Goal: Find specific page/section: Find specific page/section

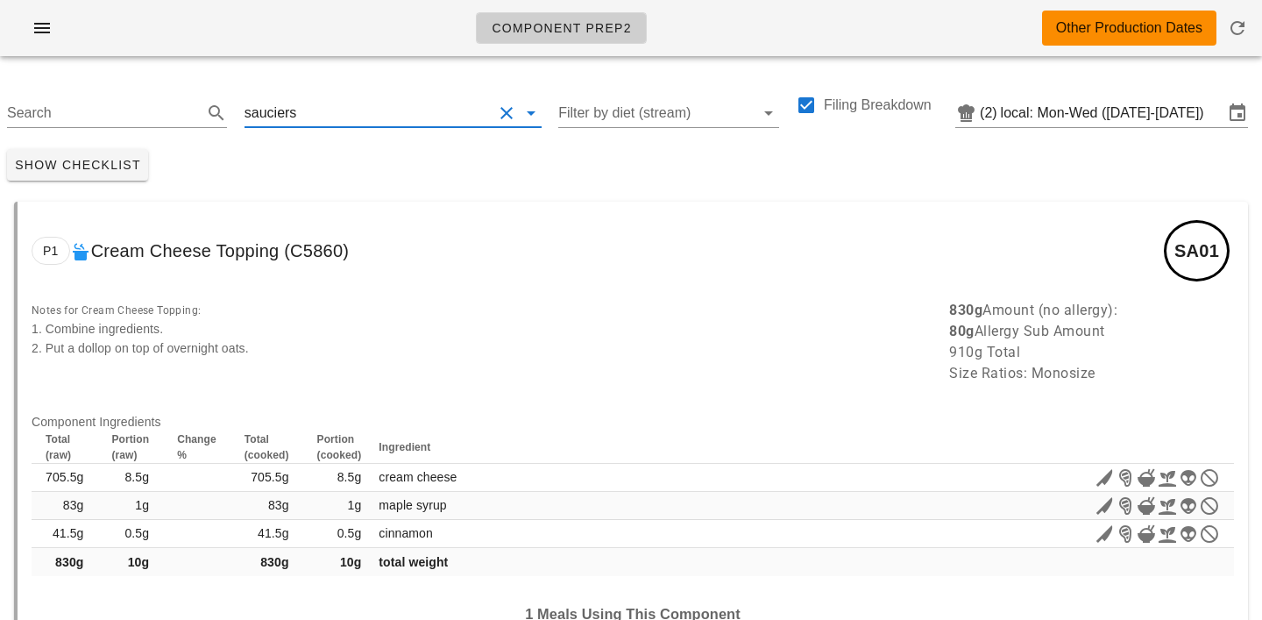
click at [353, 103] on input "text" at bounding box center [396, 113] width 192 height 28
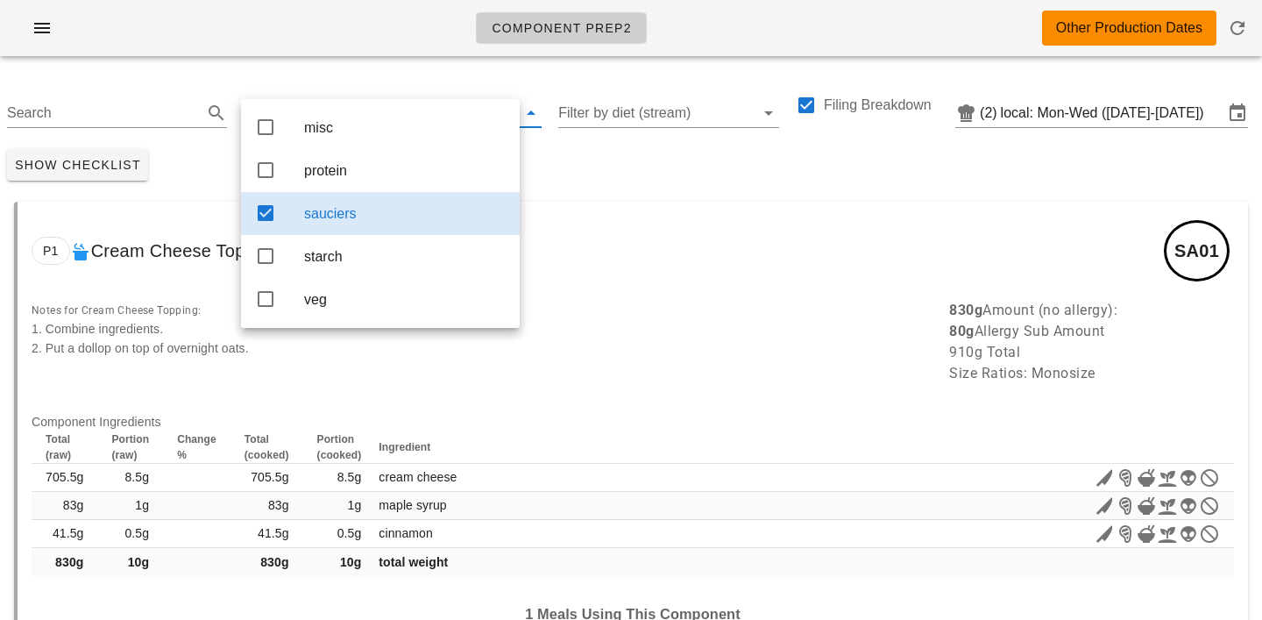
click at [193, 74] on div "Search sauciers Filter by diet (stream) Filing Breakdown (2) local: Mon-Wed (Se…" at bounding box center [631, 106] width 1262 height 72
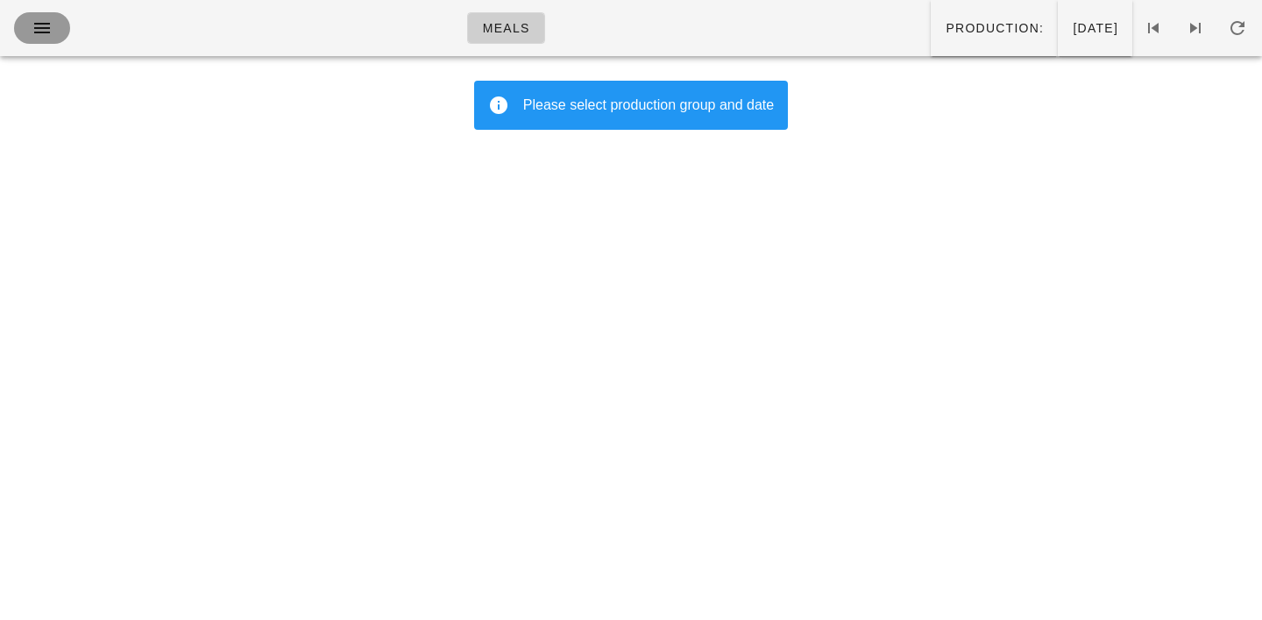
click at [42, 28] on icon "button" at bounding box center [42, 28] width 21 height 21
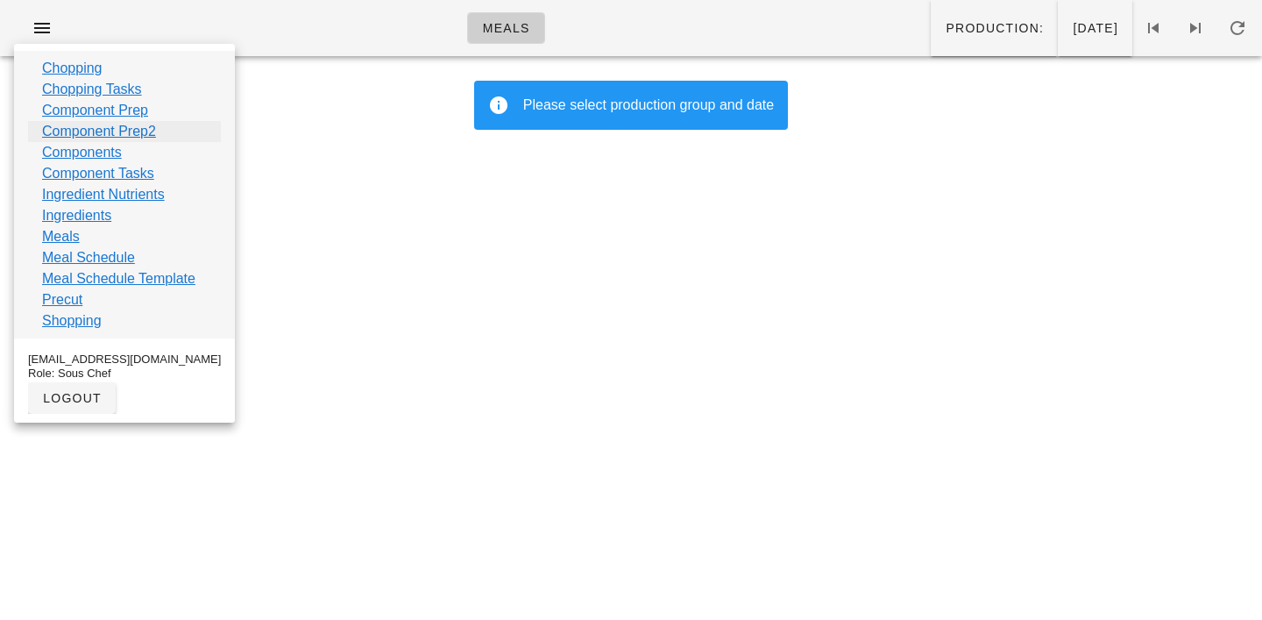
click at [91, 132] on link "Component Prep2" at bounding box center [99, 131] width 114 height 21
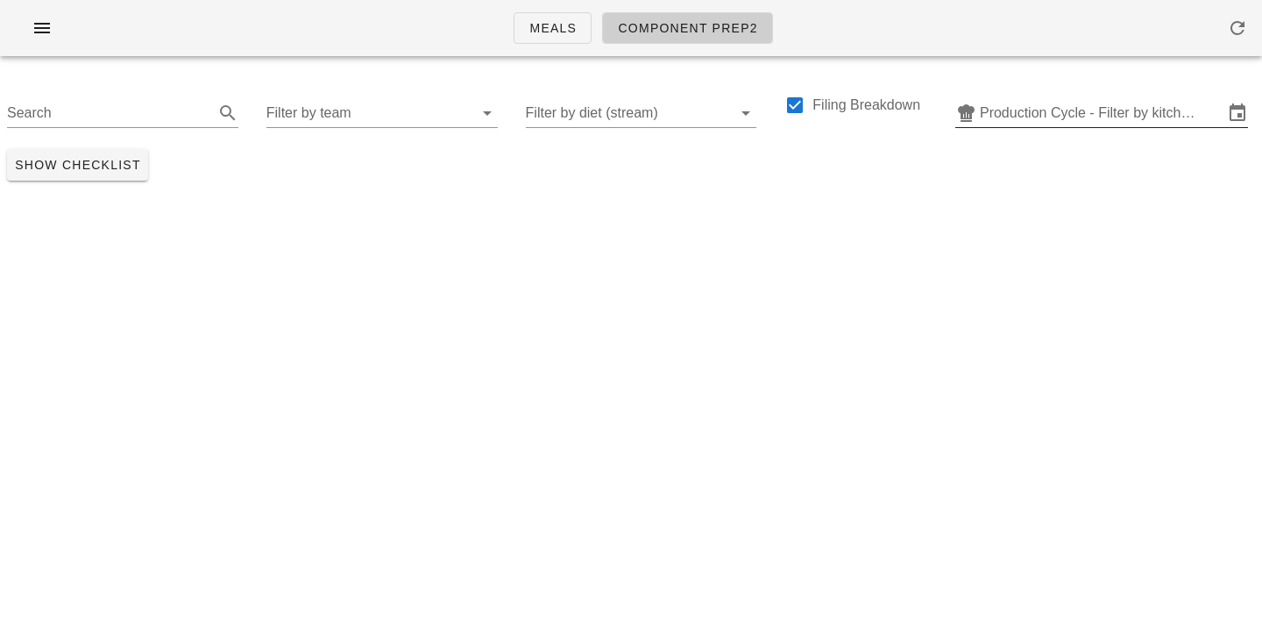
click at [1037, 114] on input "Production Cycle - Filter by kitchen production schedules" at bounding box center [1102, 113] width 244 height 28
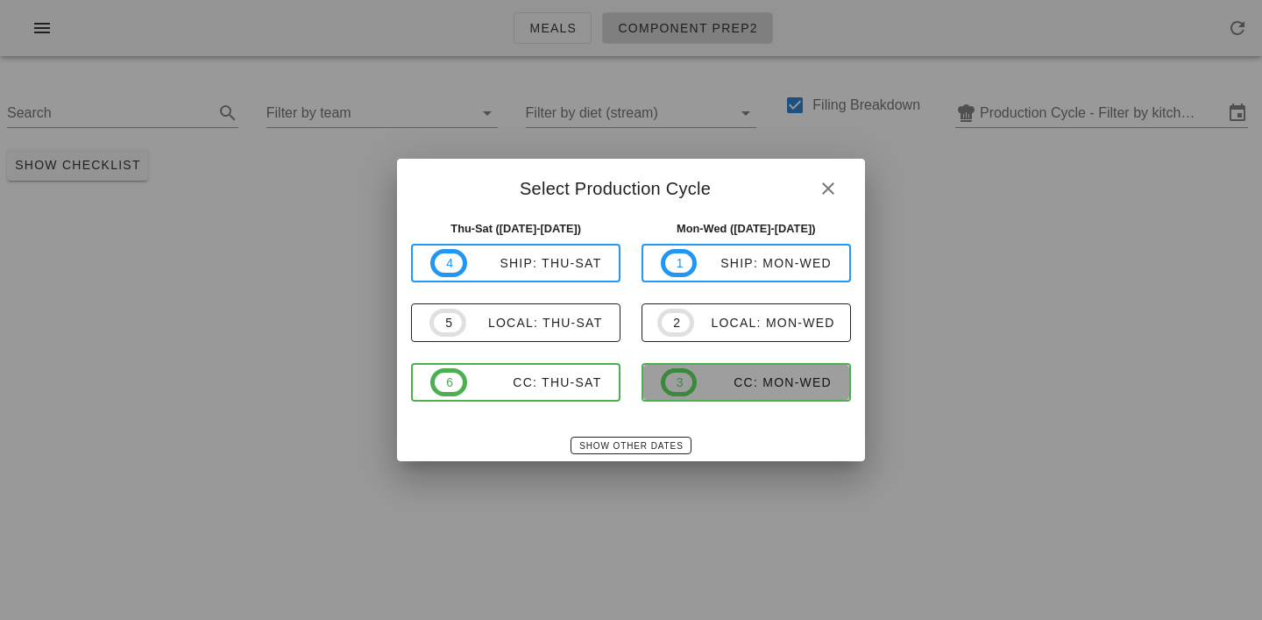
click at [769, 383] on div "CC: Mon-Wed" at bounding box center [764, 382] width 135 height 14
type input "CC: Mon-Wed (Sep 8-Sep 10)"
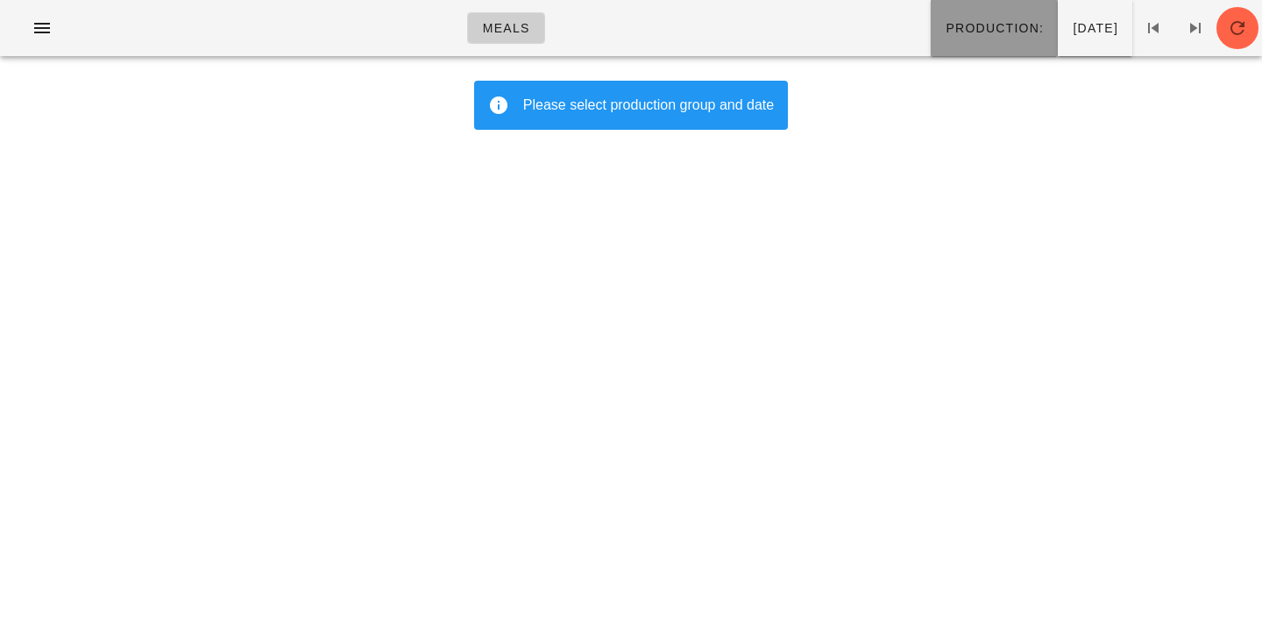
click at [945, 29] on span "Production:" at bounding box center [994, 28] width 99 height 14
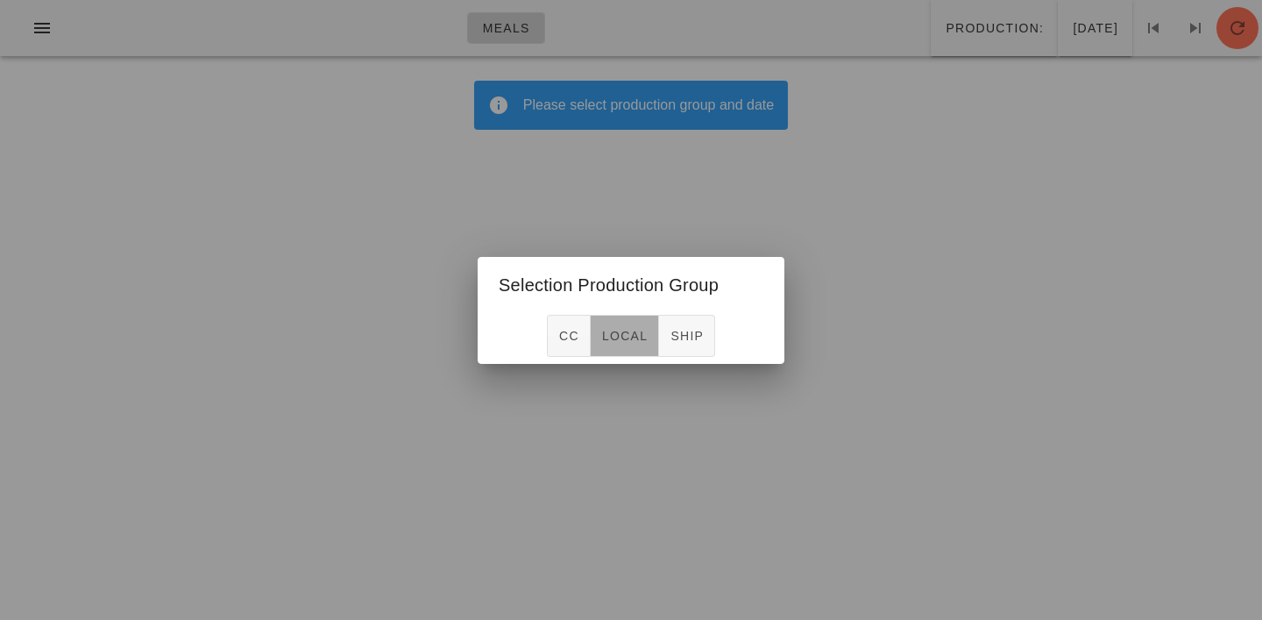
click at [632, 336] on span "local" at bounding box center [624, 336] width 46 height 14
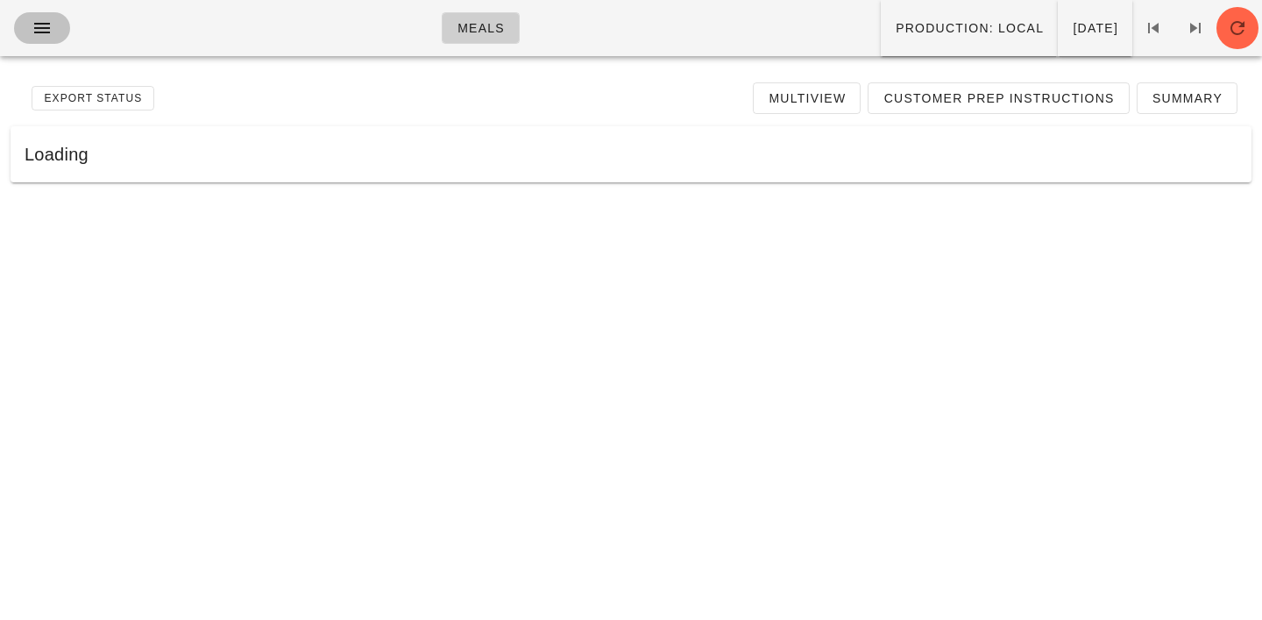
click at [40, 23] on icon "button" at bounding box center [42, 28] width 21 height 21
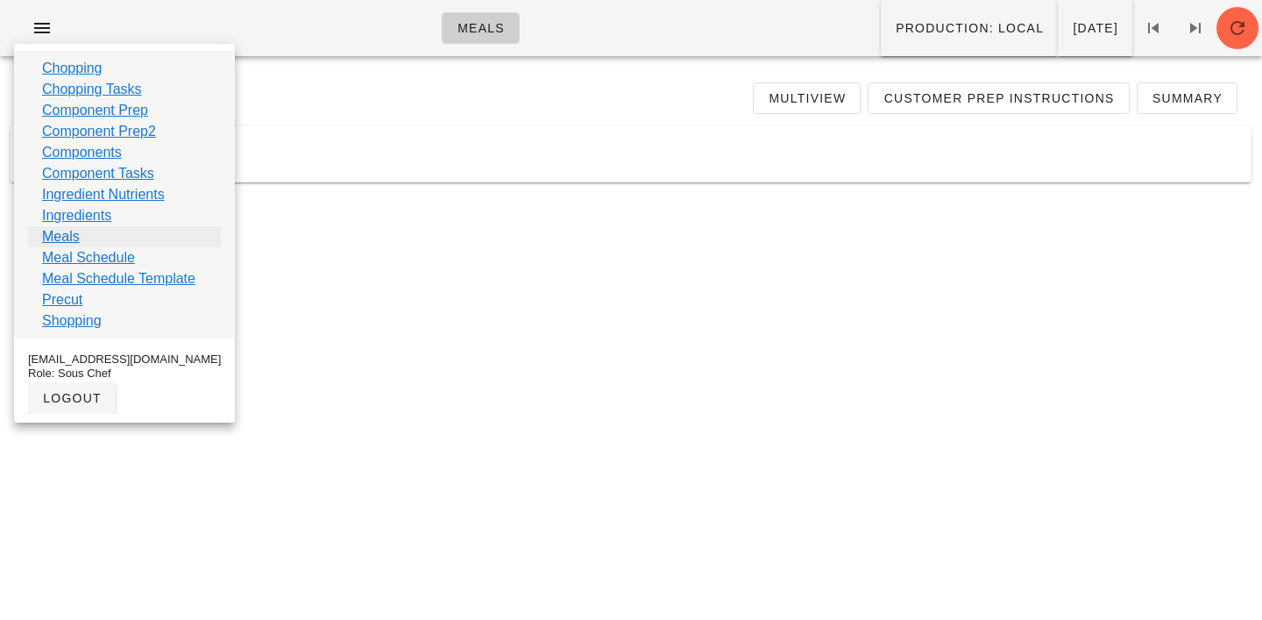
click at [59, 237] on link "Meals" at bounding box center [61, 236] width 38 height 21
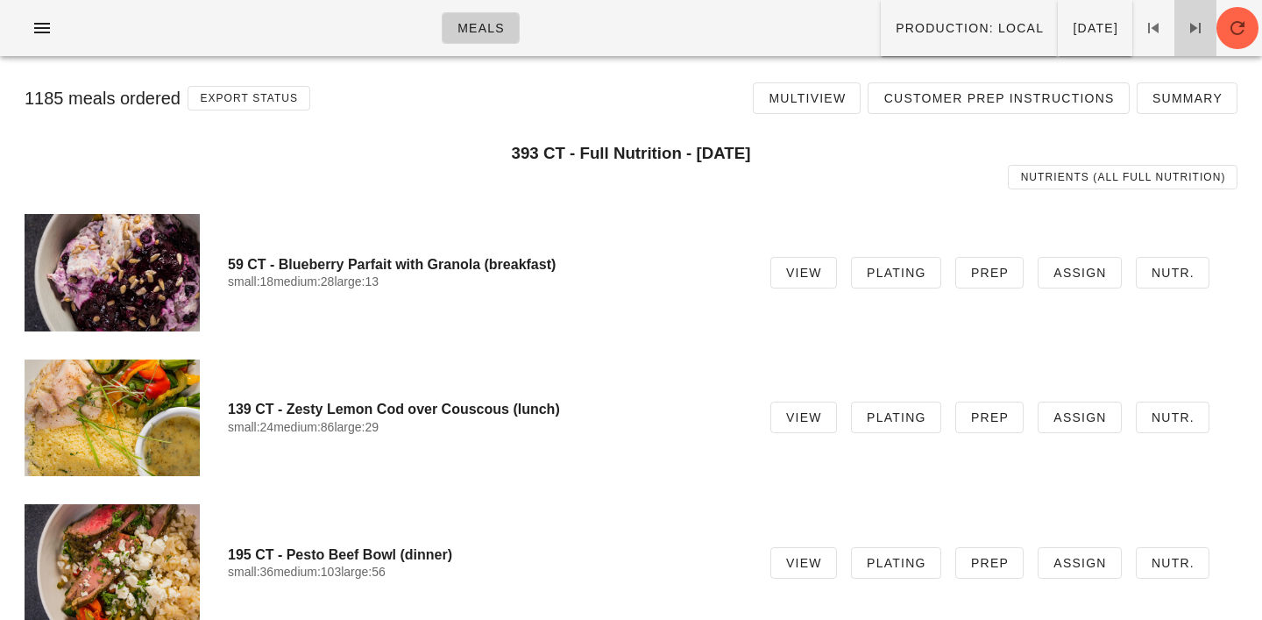
click at [1201, 25] on icon at bounding box center [1195, 28] width 21 height 21
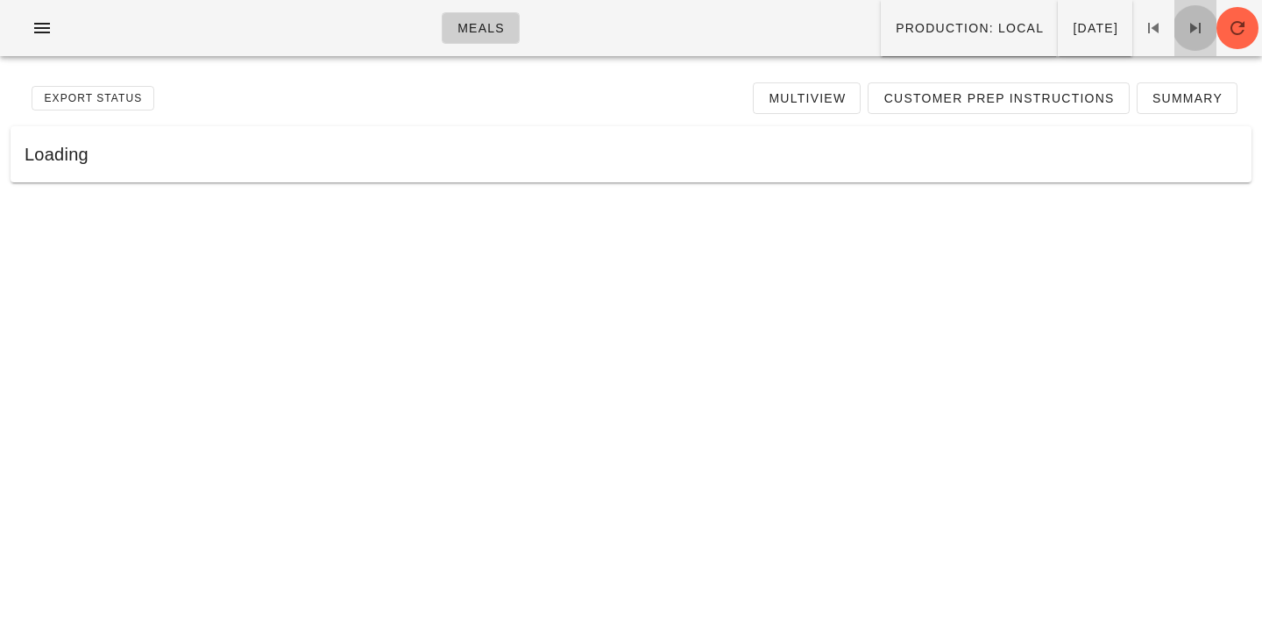
click at [1201, 25] on icon at bounding box center [1195, 28] width 21 height 21
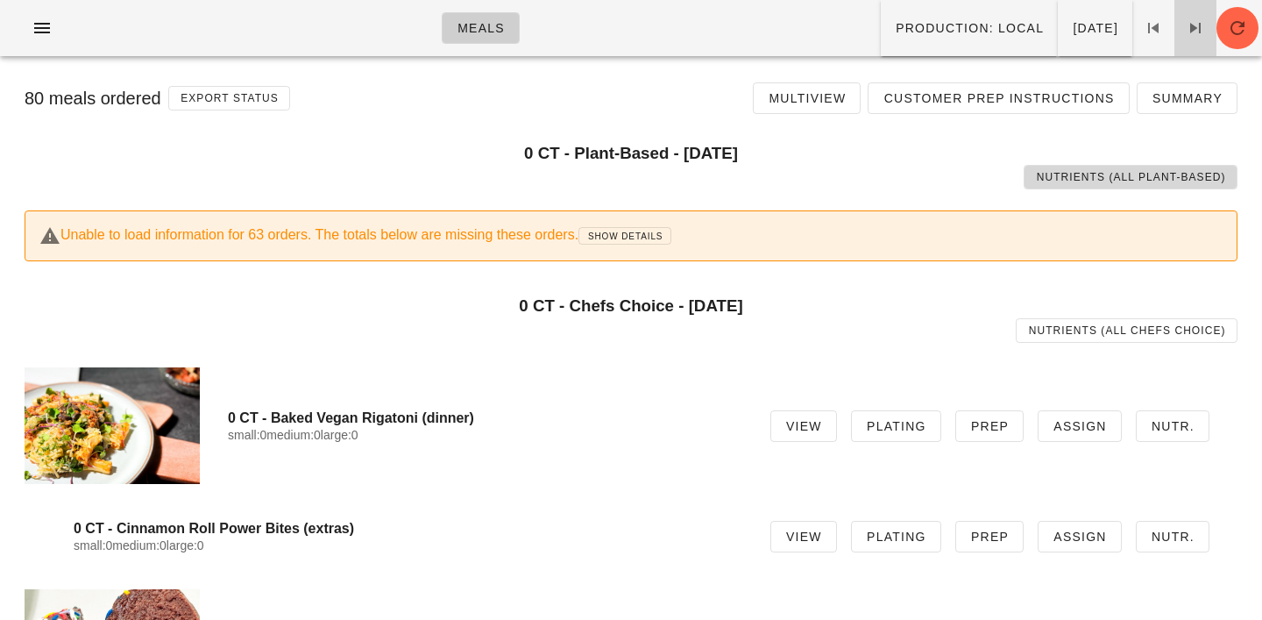
click at [1201, 25] on icon at bounding box center [1195, 28] width 21 height 21
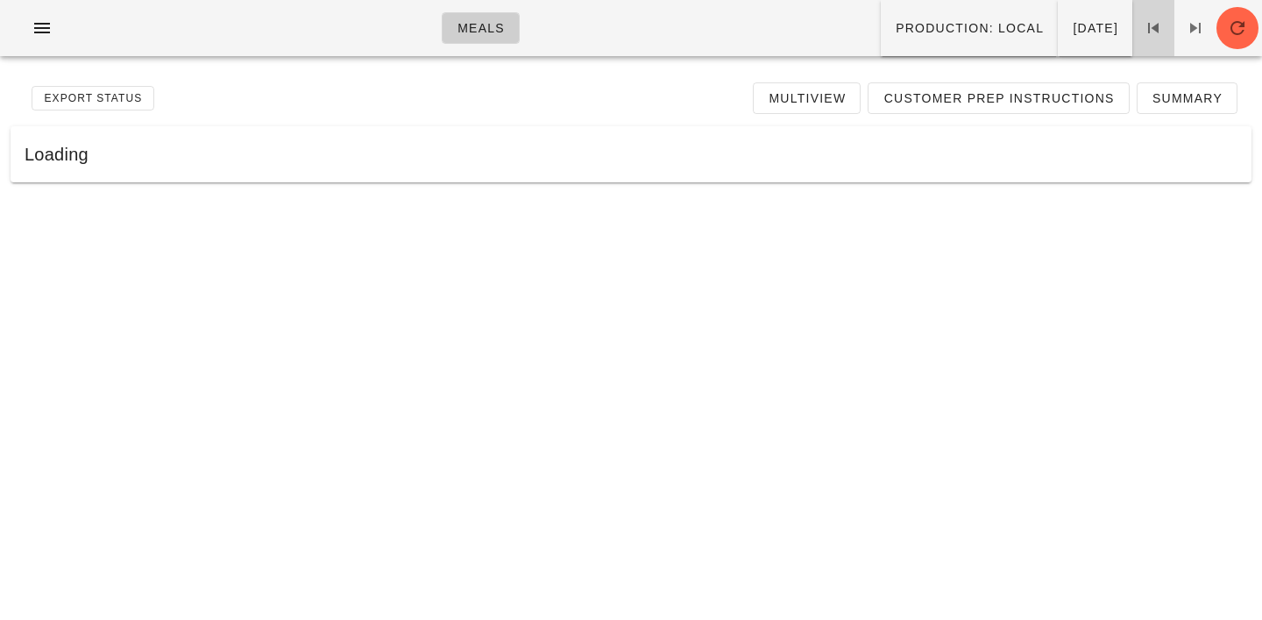
click at [1140, 34] on span at bounding box center [1153, 28] width 42 height 21
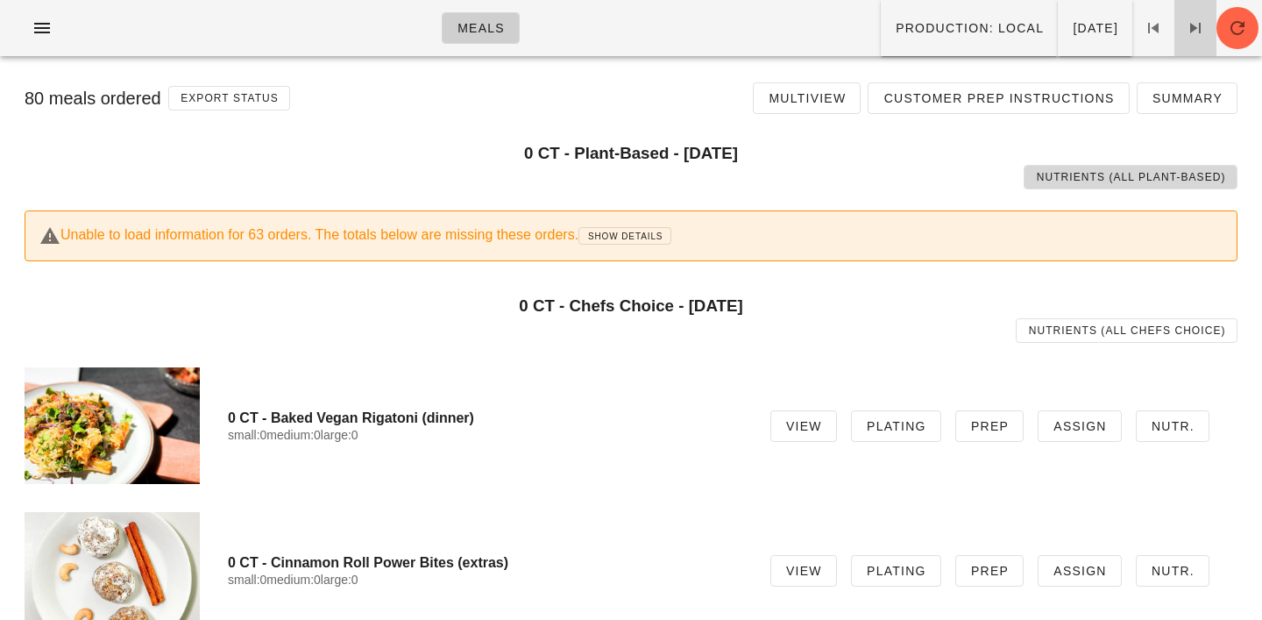
click at [1201, 27] on icon at bounding box center [1195, 28] width 21 height 21
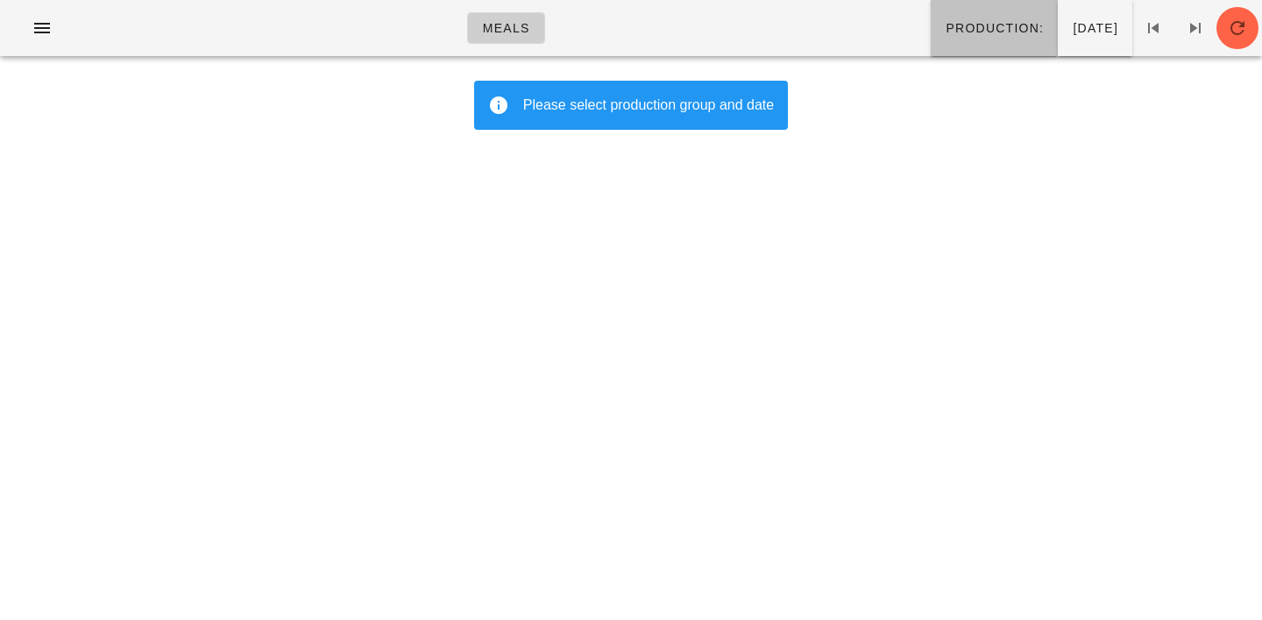
click at [931, 42] on button "Production:" at bounding box center [994, 28] width 127 height 56
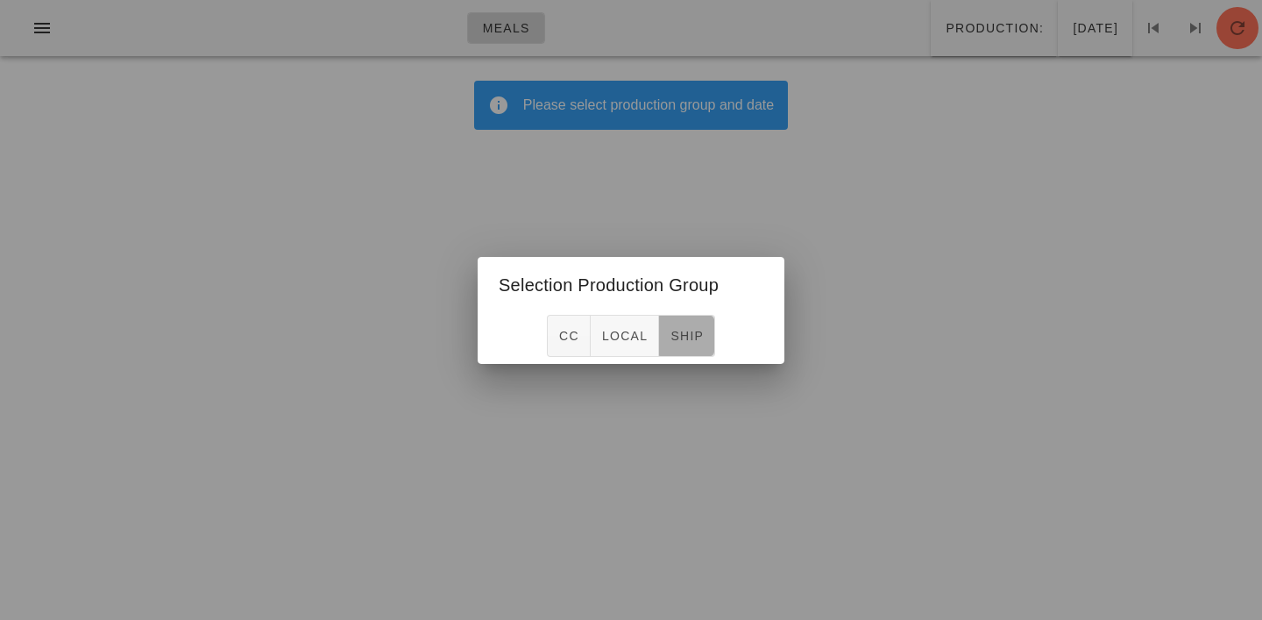
click at [687, 330] on span "ship" at bounding box center [687, 336] width 34 height 14
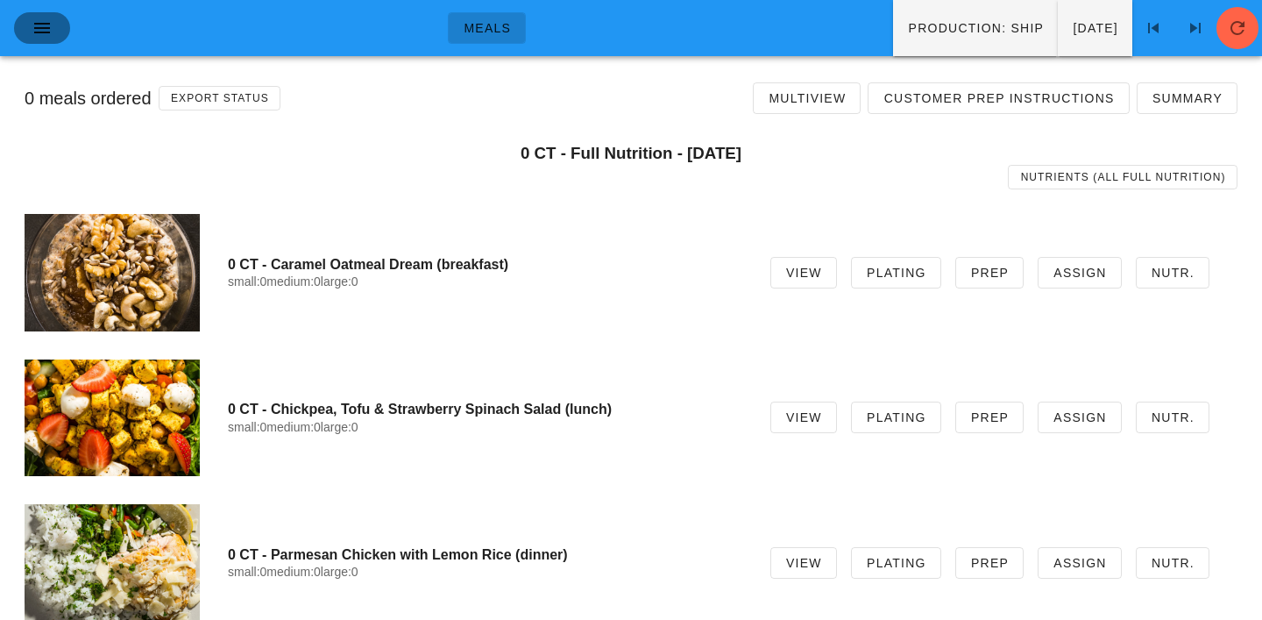
click at [25, 26] on button "button" at bounding box center [42, 28] width 56 height 32
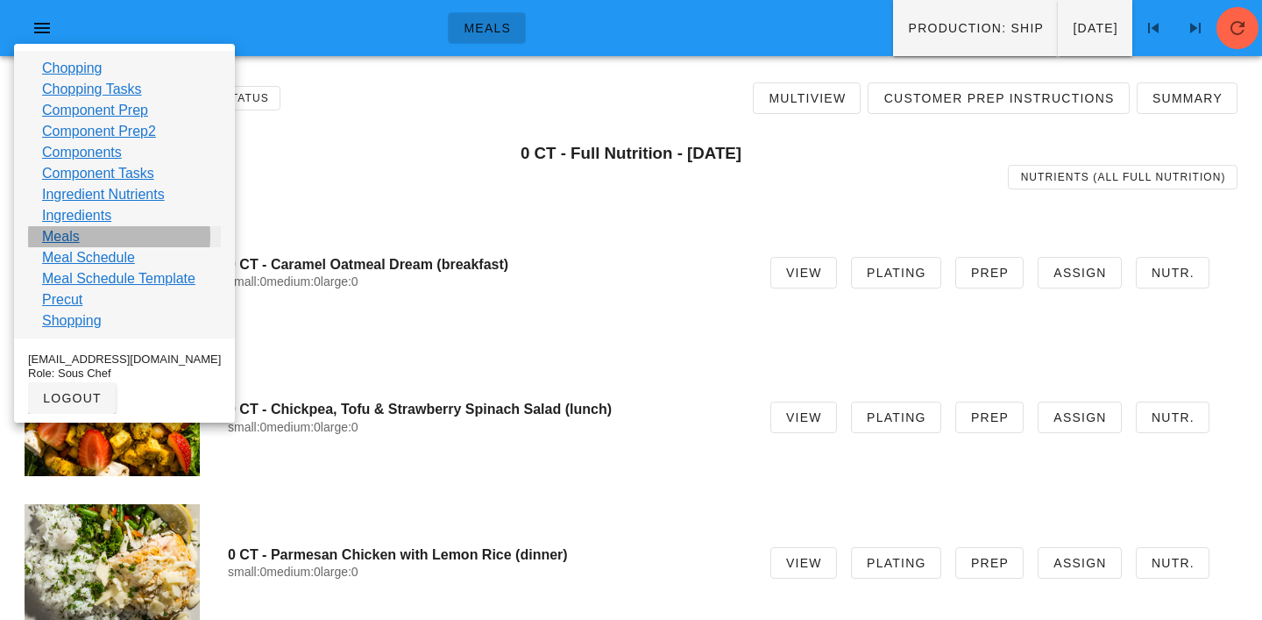
click at [68, 235] on link "Meals" at bounding box center [61, 236] width 38 height 21
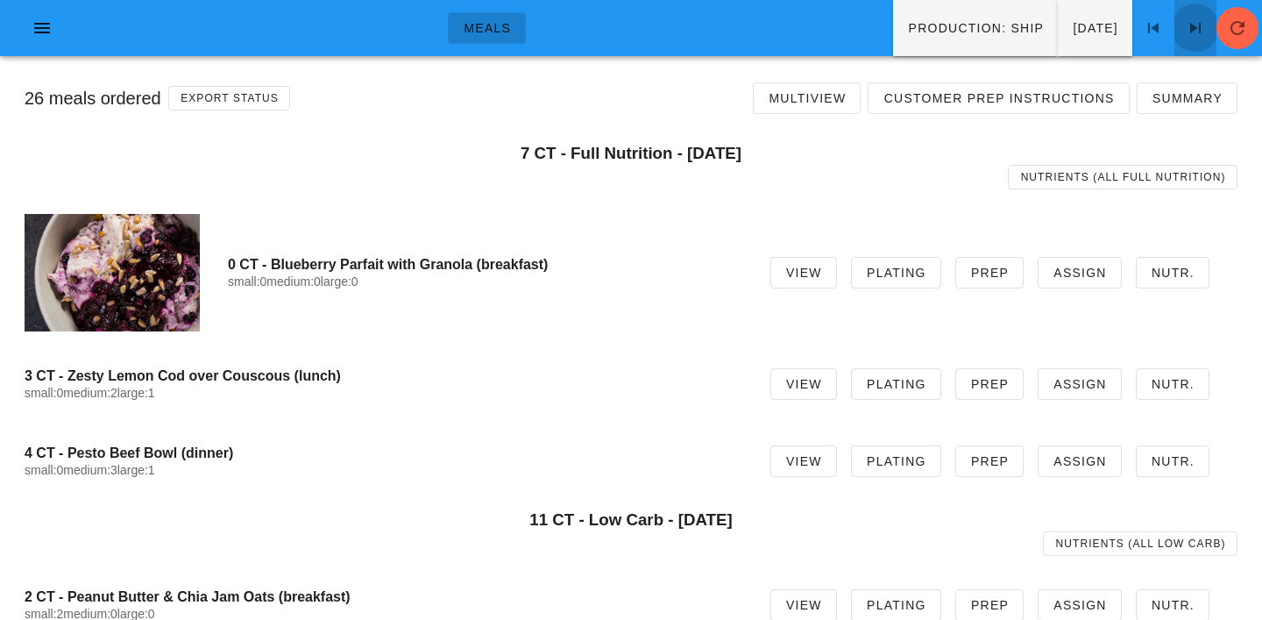
click at [1205, 30] on icon at bounding box center [1195, 28] width 21 height 21
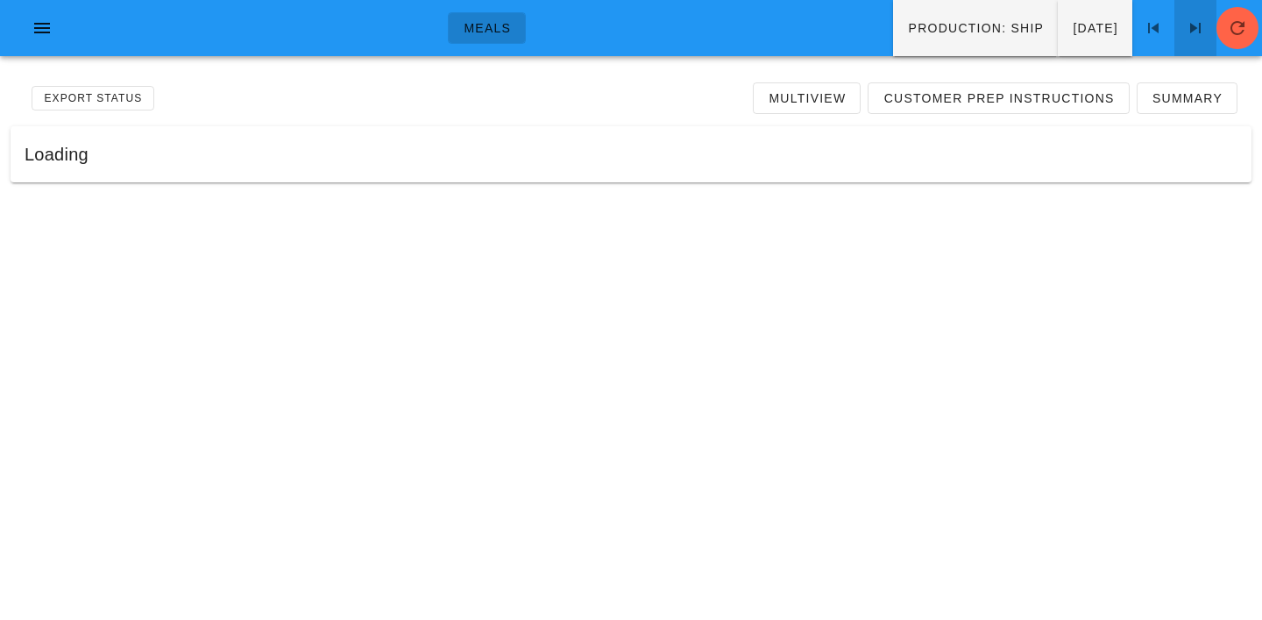
click at [1205, 30] on icon at bounding box center [1195, 28] width 21 height 21
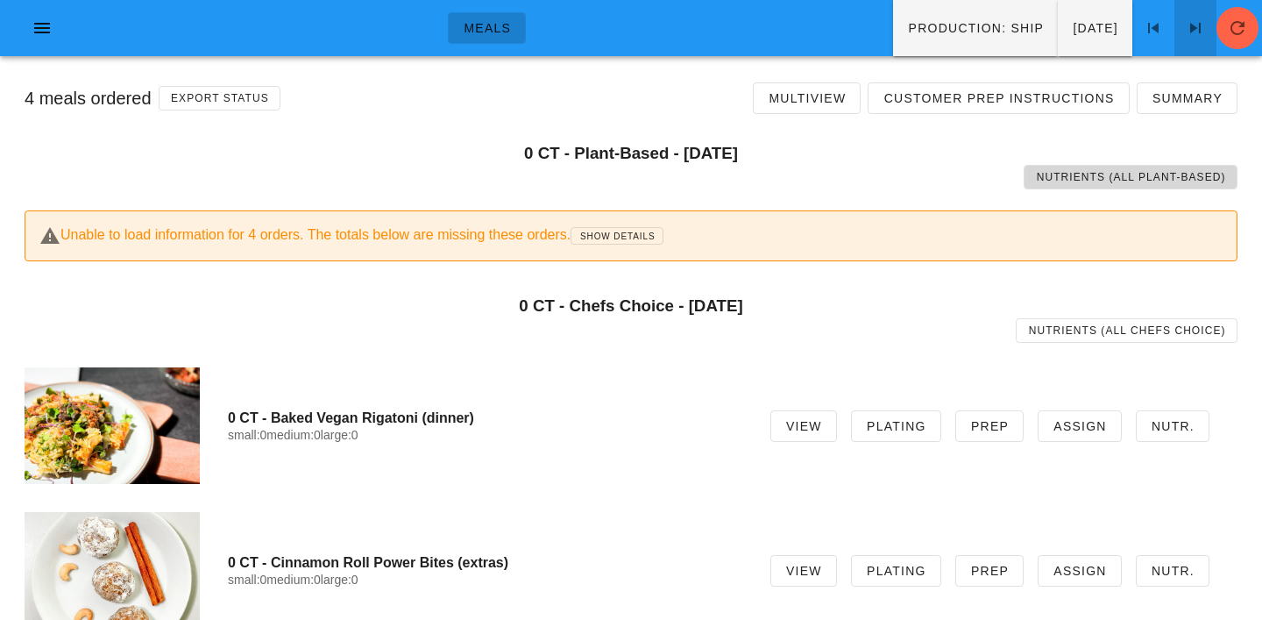
click at [1205, 30] on icon at bounding box center [1195, 28] width 21 height 21
